Goal: Task Accomplishment & Management: Manage account settings

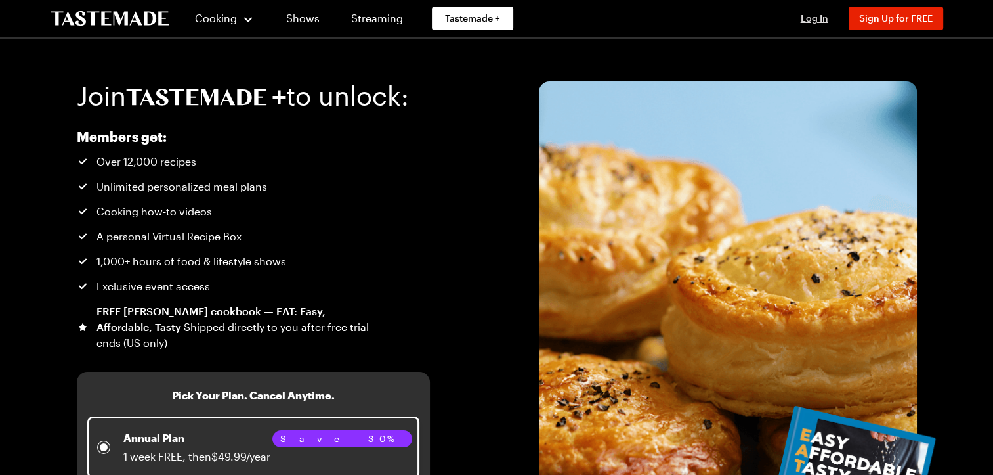
click at [801, 22] on span "Log In" at bounding box center [815, 17] width 28 height 11
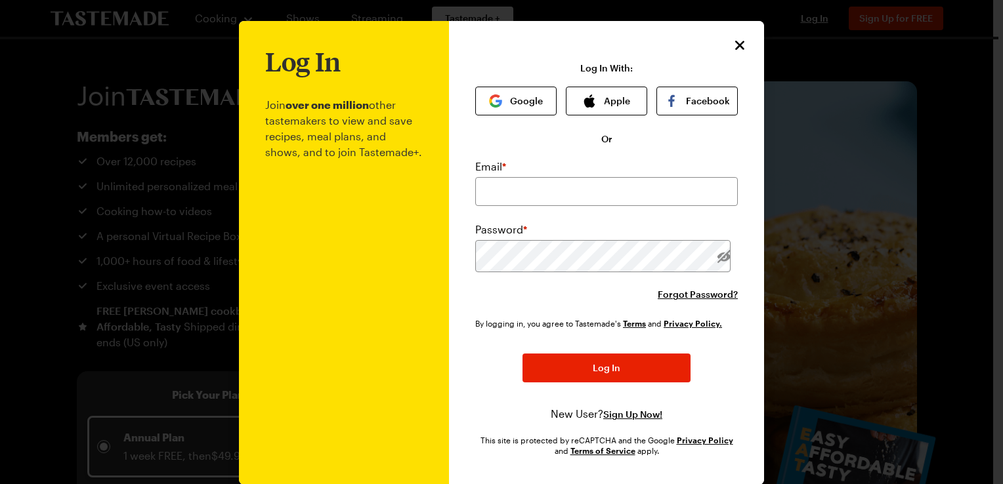
click at [491, 158] on div "Log In With: Google Apple Facebook Or Email * Password * Forgot Password? By lo…" at bounding box center [606, 259] width 263 height 393
click at [544, 206] on input "email" at bounding box center [606, 191] width 263 height 29
type input "[PERSON_NAME][EMAIL_ADDRESS][DOMAIN_NAME]"
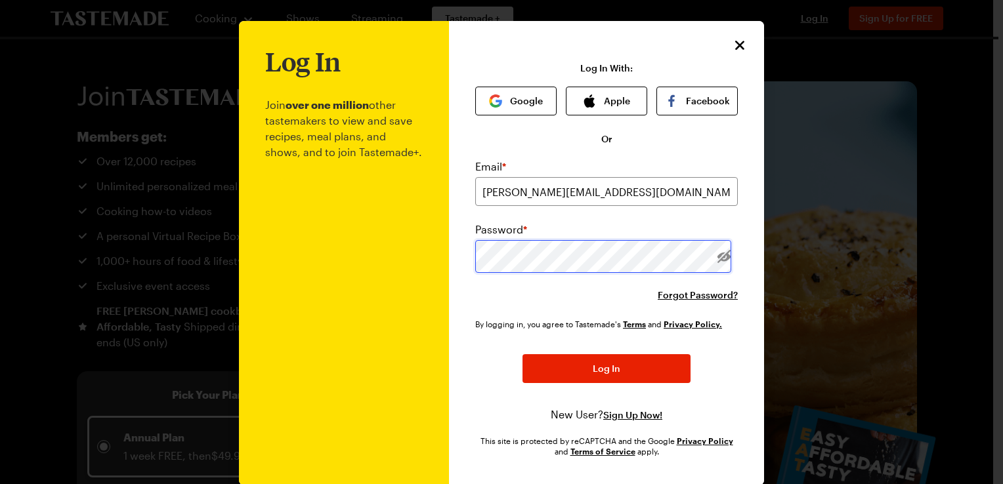
click at [523, 354] on button "Log In" at bounding box center [607, 368] width 168 height 29
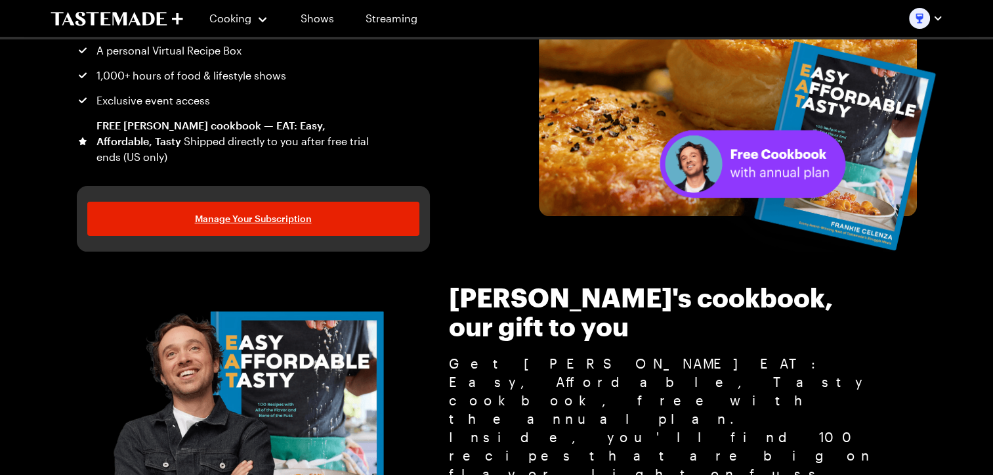
scroll to position [263, 0]
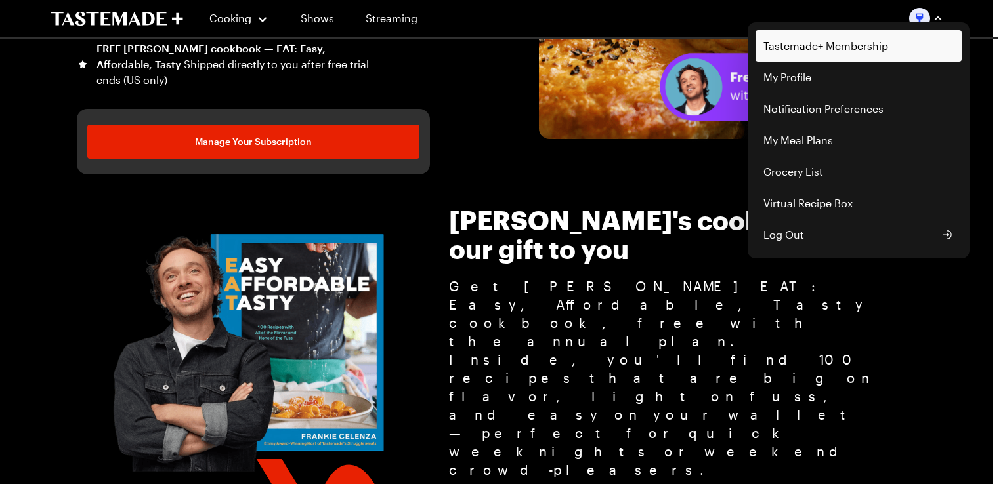
click at [915, 46] on link "Tastemade+ Membership" at bounding box center [859, 46] width 206 height 32
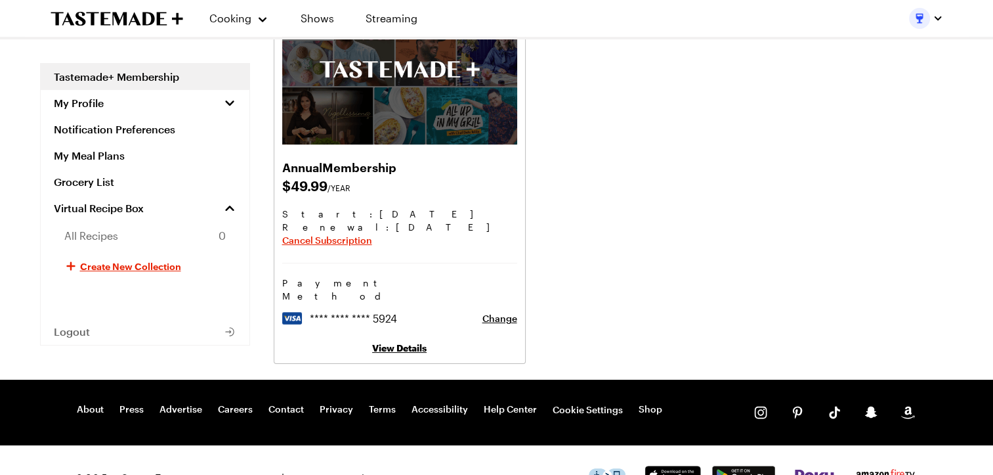
scroll to position [131, 0]
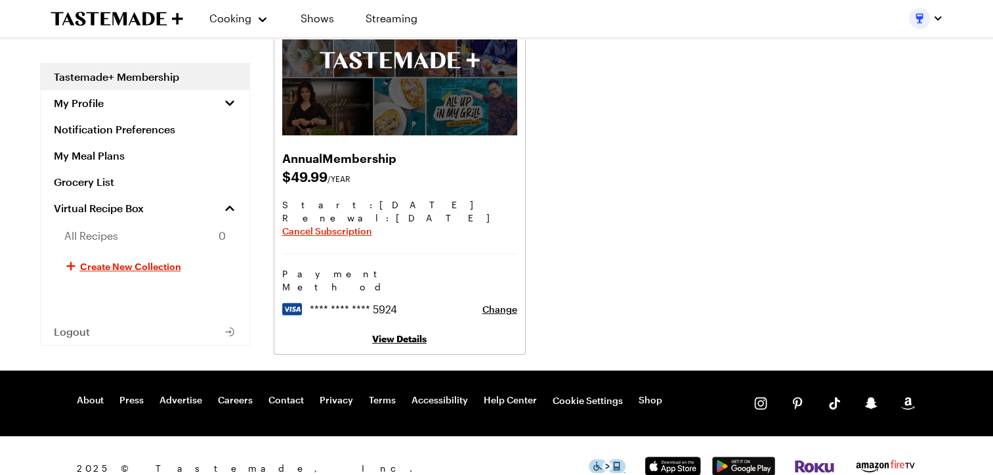
click at [717, 317] on div "Annual Membership $ 49.99 /YEAR Start: [DATE] Renewal : [DATE] Cancel Subscript…" at bounding box center [614, 165] width 680 height 378
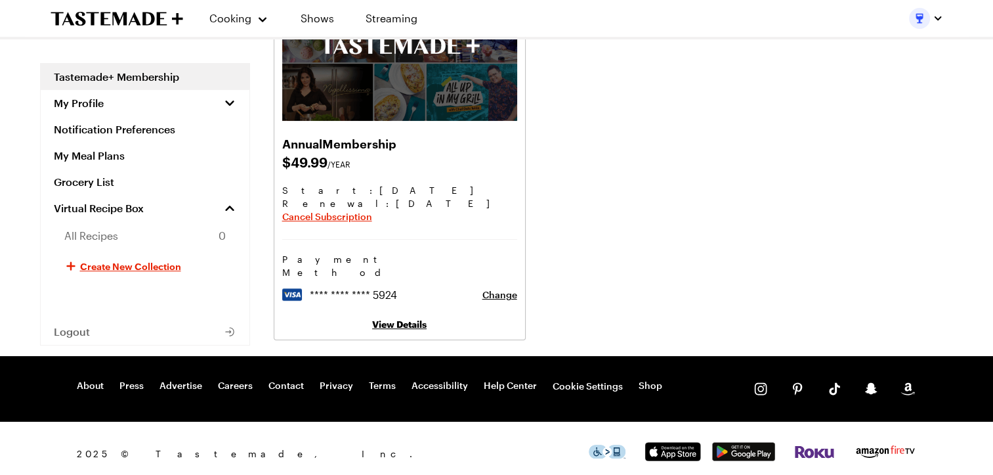
scroll to position [0, 0]
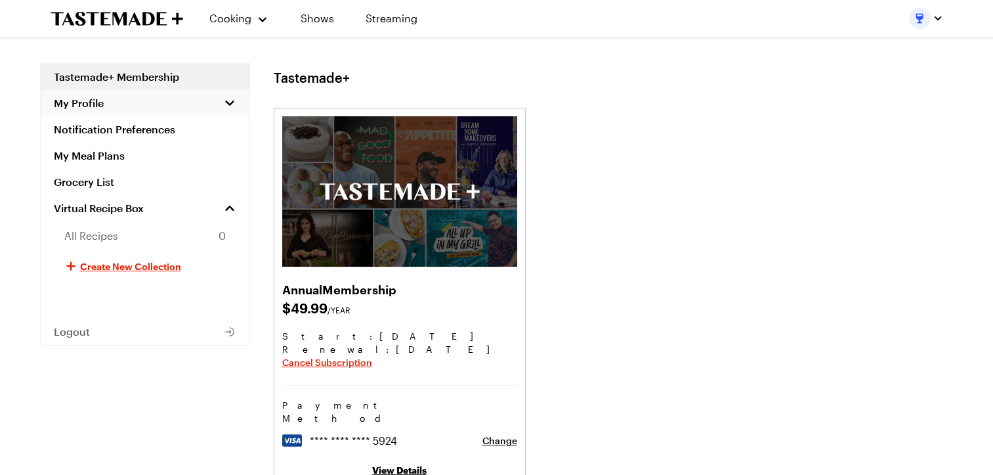
click at [189, 116] on button "My Profile" at bounding box center [145, 103] width 209 height 26
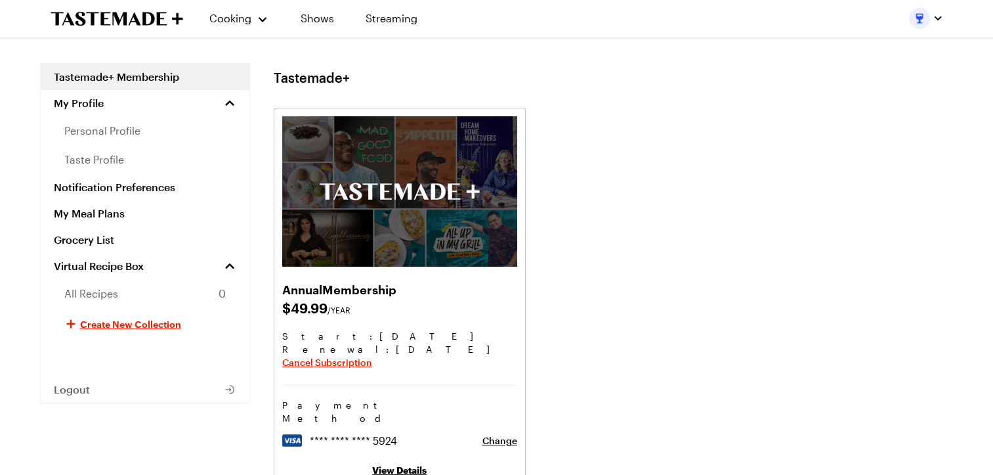
click at [681, 233] on div "Annual Membership $ 49.99 /YEAR Start: [DATE] Renewal : [DATE] Cancel Subscript…" at bounding box center [614, 297] width 680 height 378
